Goal: Information Seeking & Learning: Understand process/instructions

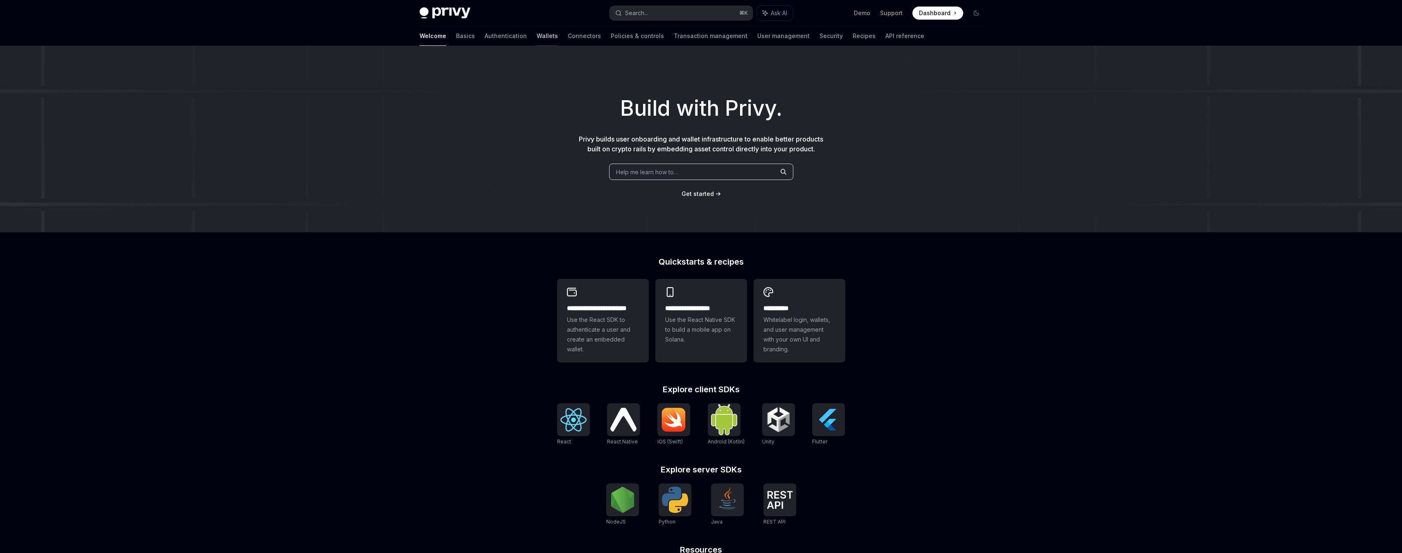
click at [537, 36] on link "Wallets" at bounding box center [547, 36] width 21 height 20
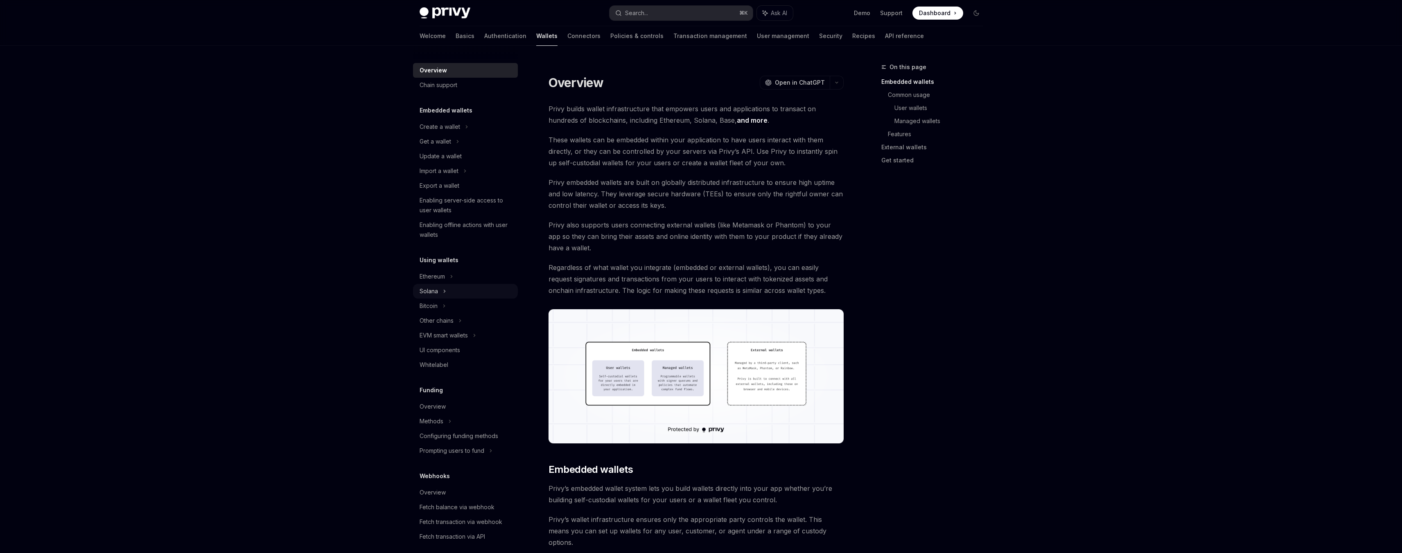
click at [438, 149] on div "Solana" at bounding box center [465, 141] width 105 height 15
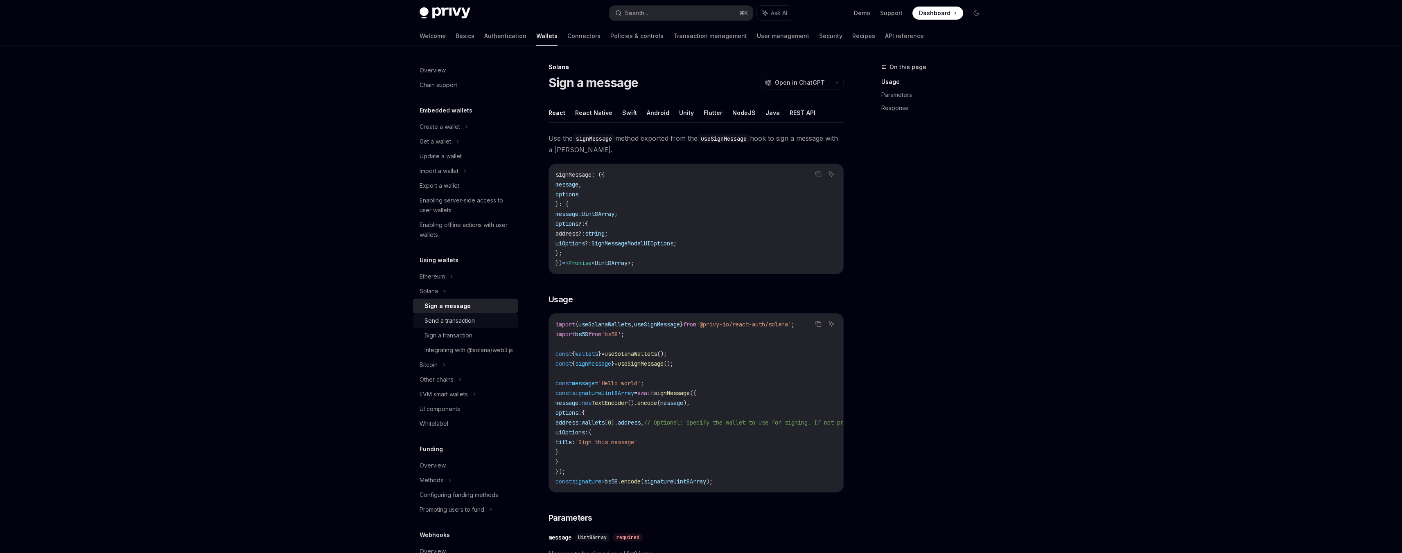
click at [449, 324] on div "Send a transaction" at bounding box center [449, 321] width 50 height 10
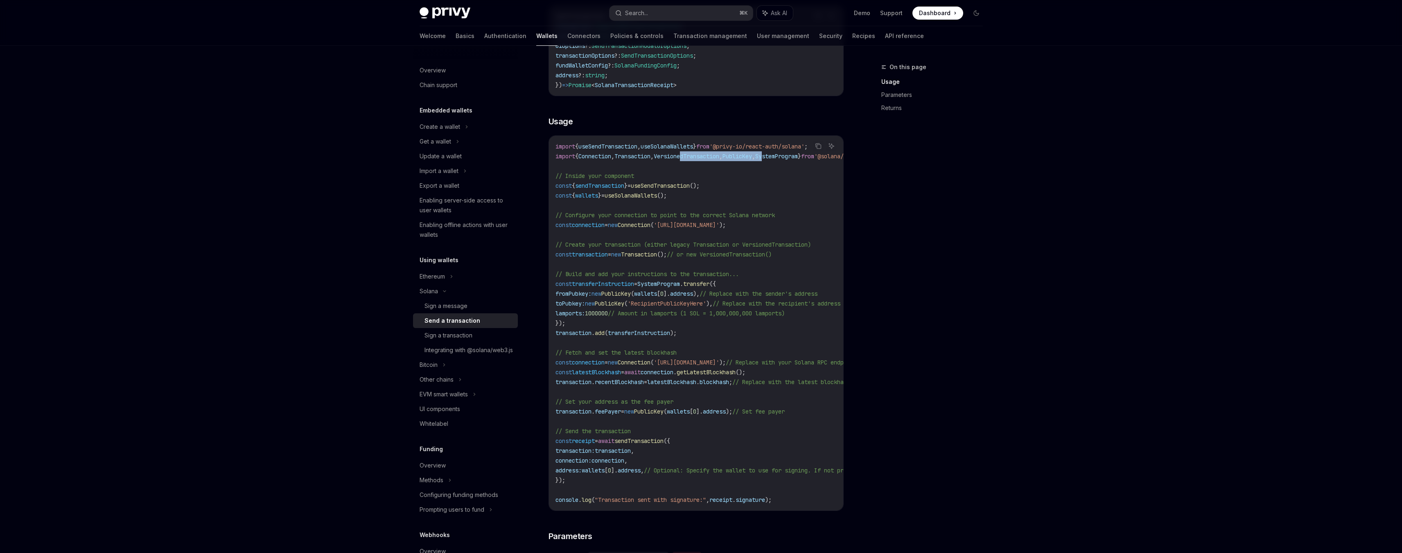
drag, startPoint x: 787, startPoint y: 158, endPoint x: 696, endPoint y: 157, distance: 91.3
click at [696, 157] on span "import { Connection , Transaction , VersionedTransaction , PublicKey , SystemPr…" at bounding box center [714, 156] width 318 height 7
click at [696, 157] on span "VersionedTransaction" at bounding box center [686, 156] width 65 height 7
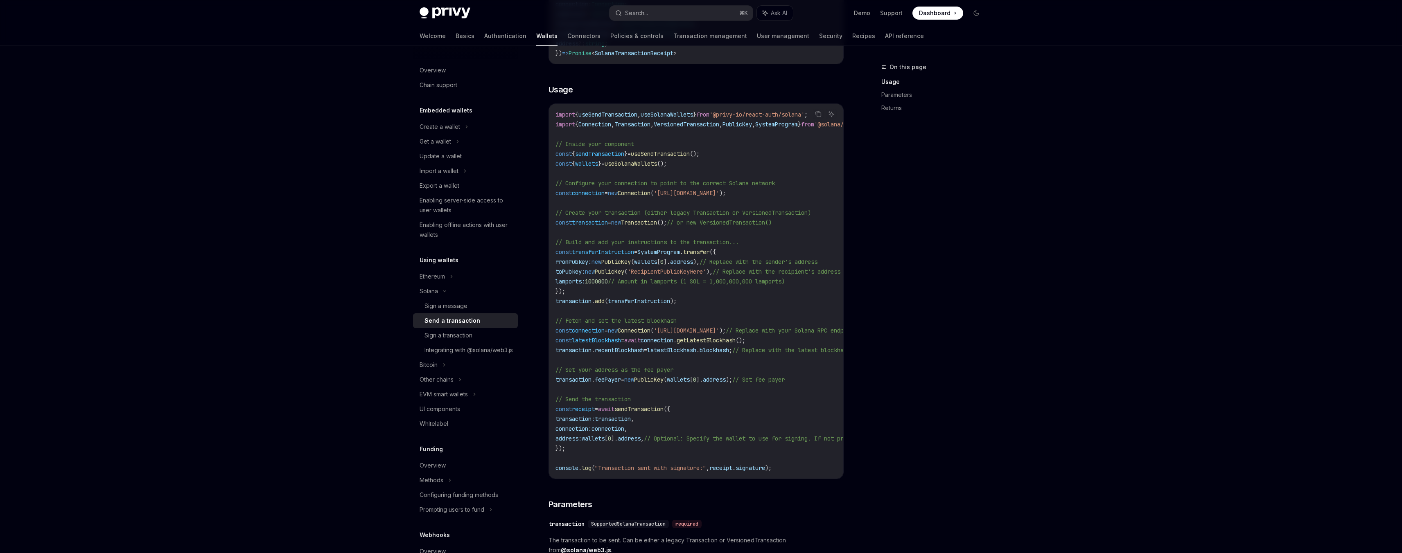
scroll to position [223, 0]
click at [656, 259] on span "wallets" at bounding box center [645, 257] width 23 height 7
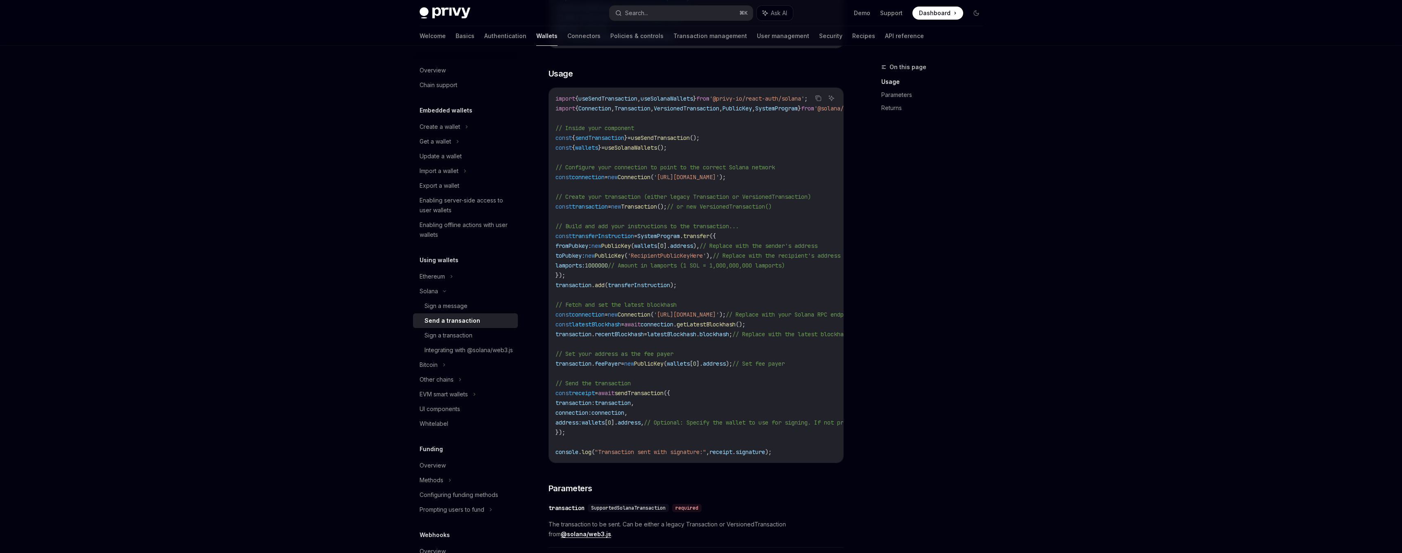
scroll to position [236, 0]
click at [285, 119] on div "Privy Docs home page Search... ⌘ K Ask AI Demo Support Dashboard Dashboard Sear…" at bounding box center [701, 453] width 1402 height 1379
click at [474, 355] on div "Integrating with @solana/web3.js" at bounding box center [468, 350] width 88 height 10
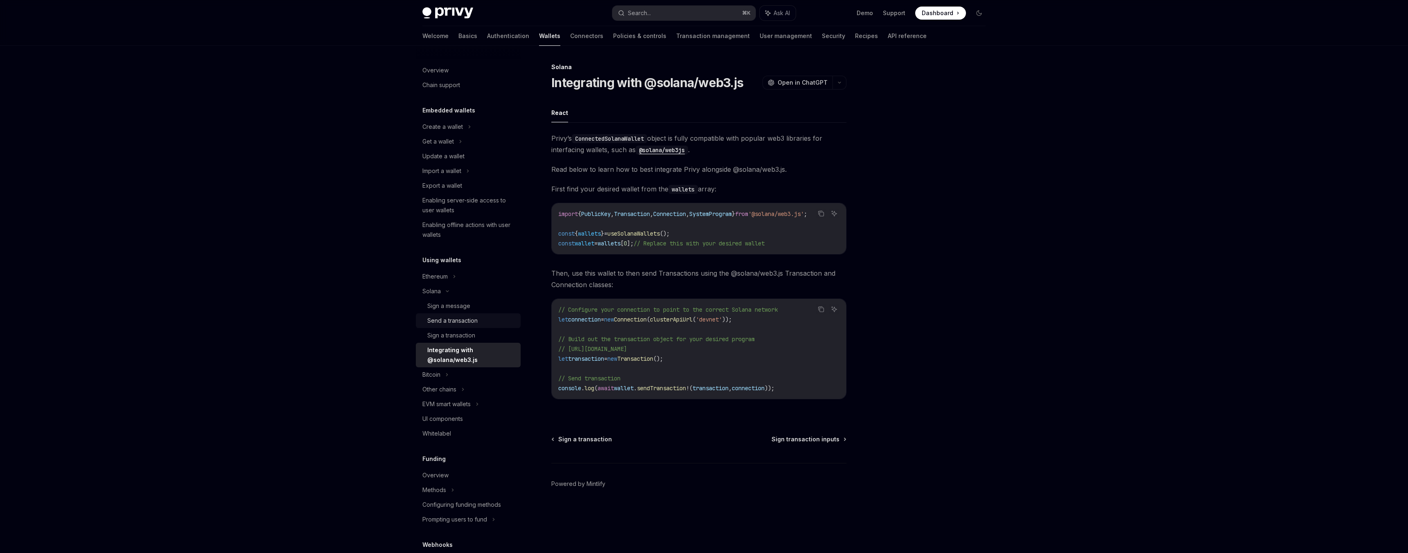
click at [465, 323] on div "Send a transaction" at bounding box center [452, 321] width 50 height 10
type textarea "*"
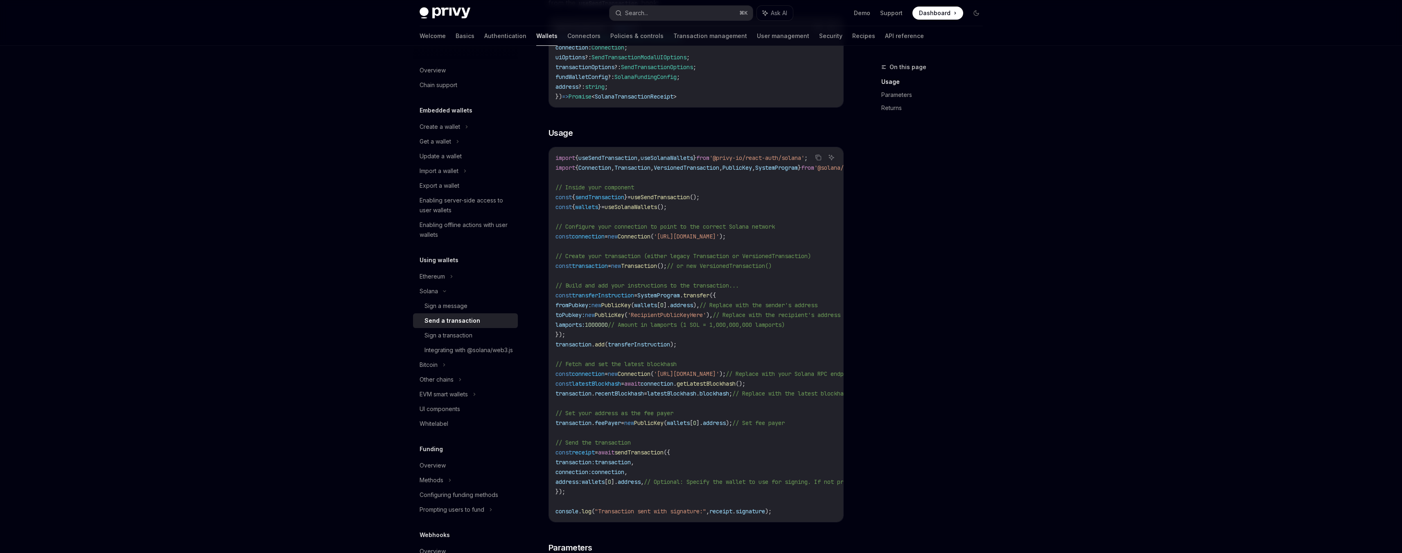
scroll to position [199, 0]
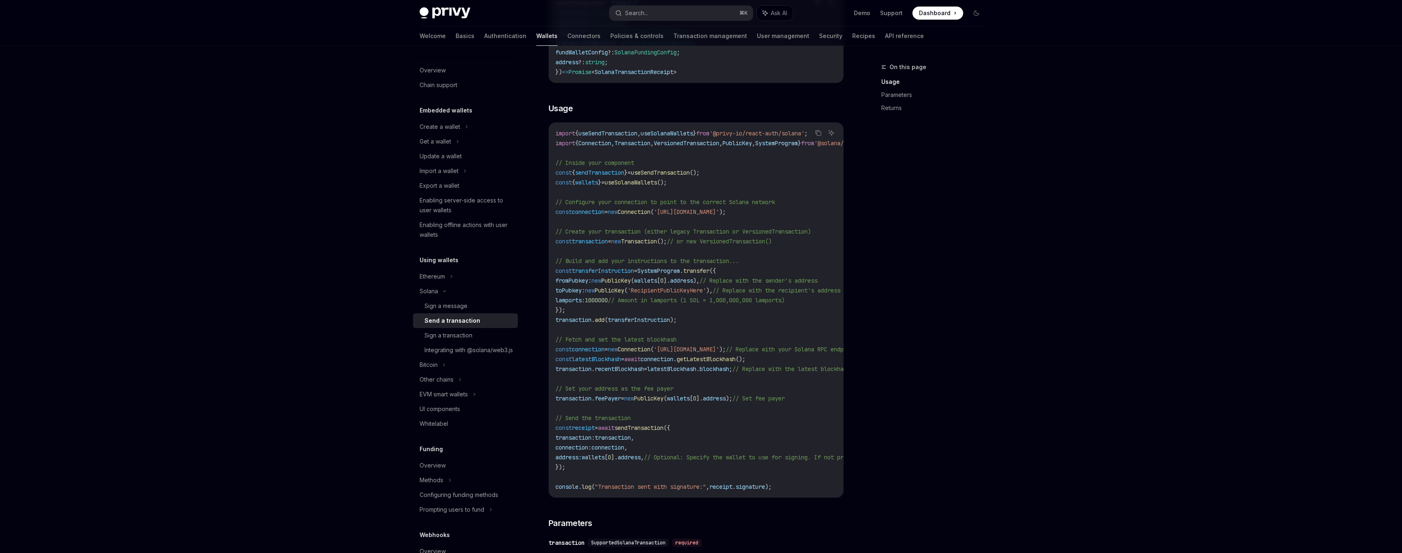
click at [624, 323] on span "transferInstruction" at bounding box center [639, 319] width 62 height 7
click at [598, 402] on code "import { useSendTransaction , useSolanaWallets } from '@privy-io/react-auth/sol…" at bounding box center [771, 310] width 432 height 363
click at [625, 391] on span "// Set your address as the fee payer" at bounding box center [614, 388] width 118 height 7
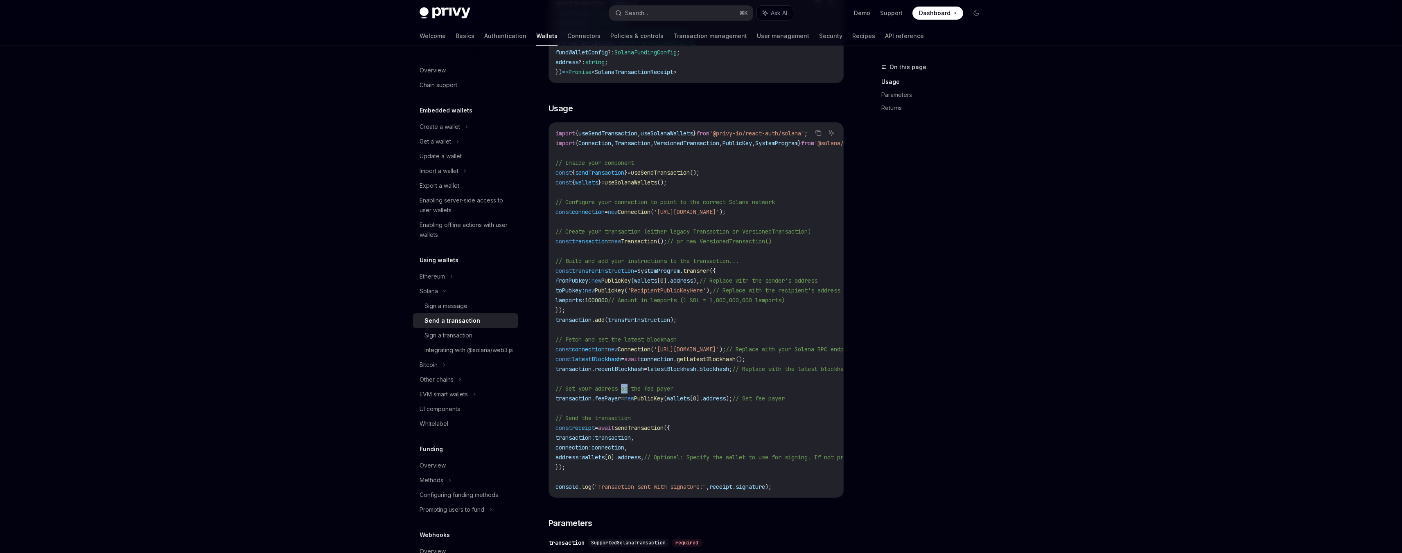
click at [625, 391] on span "// Set your address as the fee payer" at bounding box center [614, 388] width 118 height 7
click at [606, 390] on span "// Set your address as the fee payer" at bounding box center [614, 388] width 118 height 7
click at [615, 399] on span "feePayer" at bounding box center [608, 398] width 26 height 7
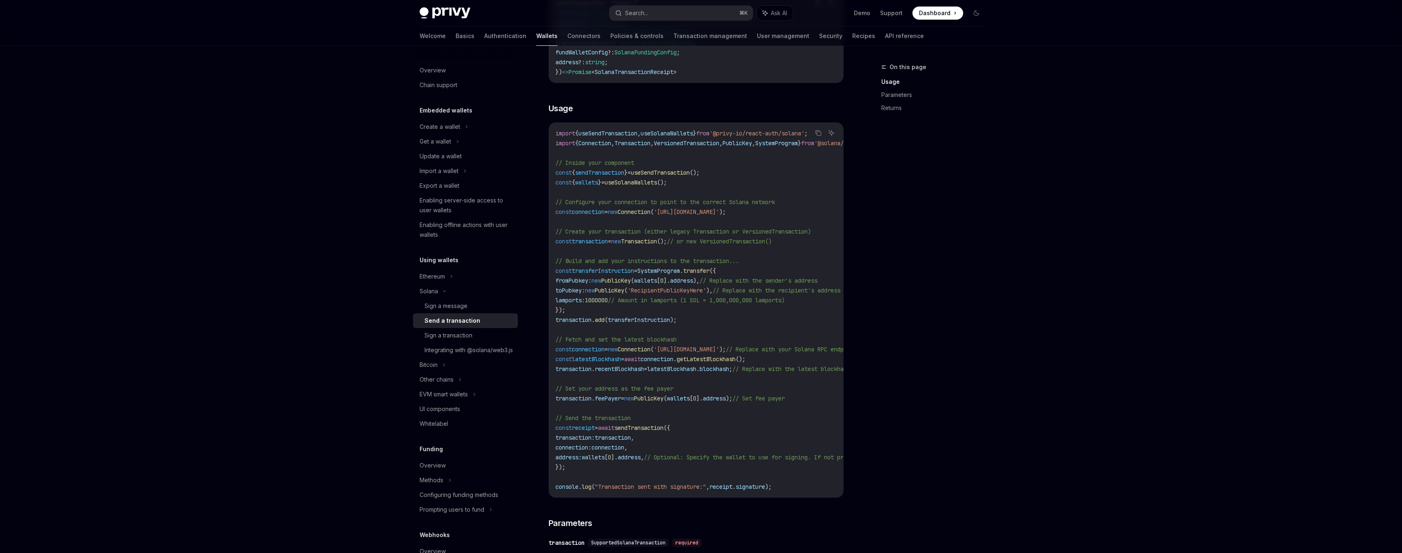
click at [778, 399] on span "// Set fee payer" at bounding box center [758, 398] width 52 height 7
click at [619, 395] on span "feePayer" at bounding box center [608, 398] width 26 height 7
